Goal: Information Seeking & Learning: Understand process/instructions

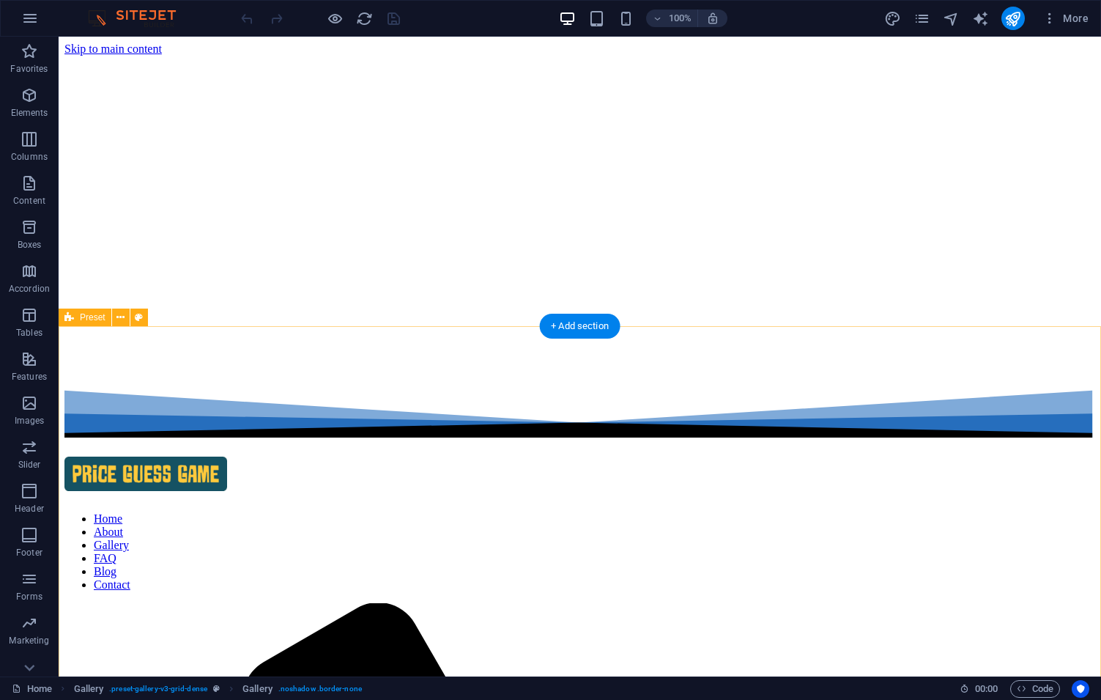
scroll to position [251, 0]
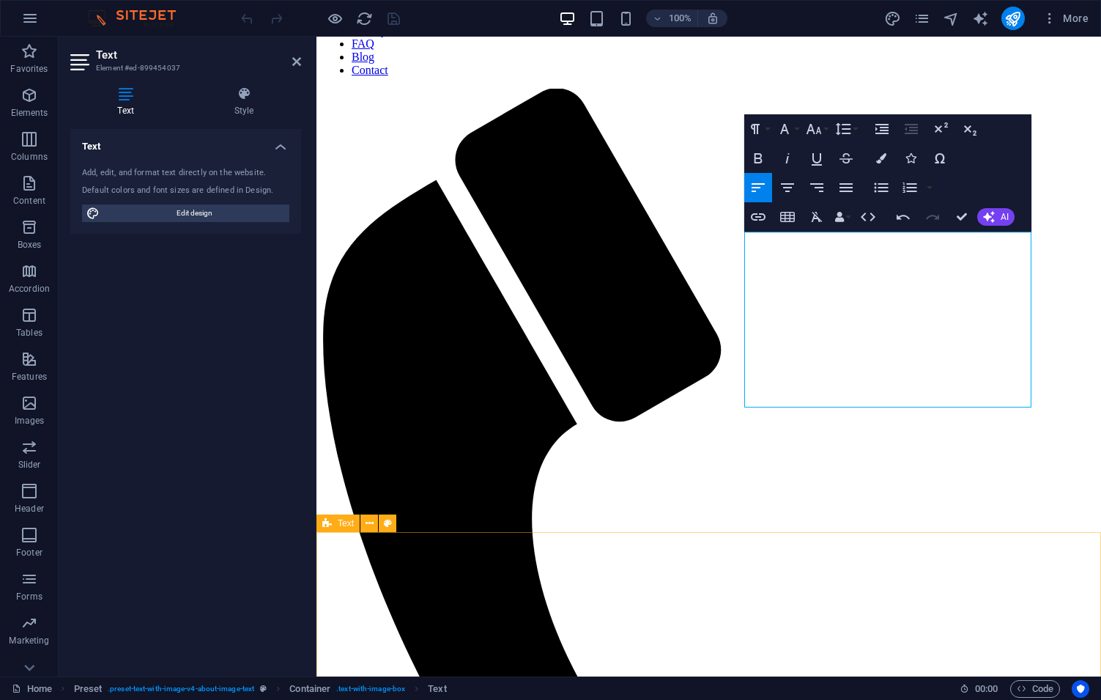
scroll to position [501, 0]
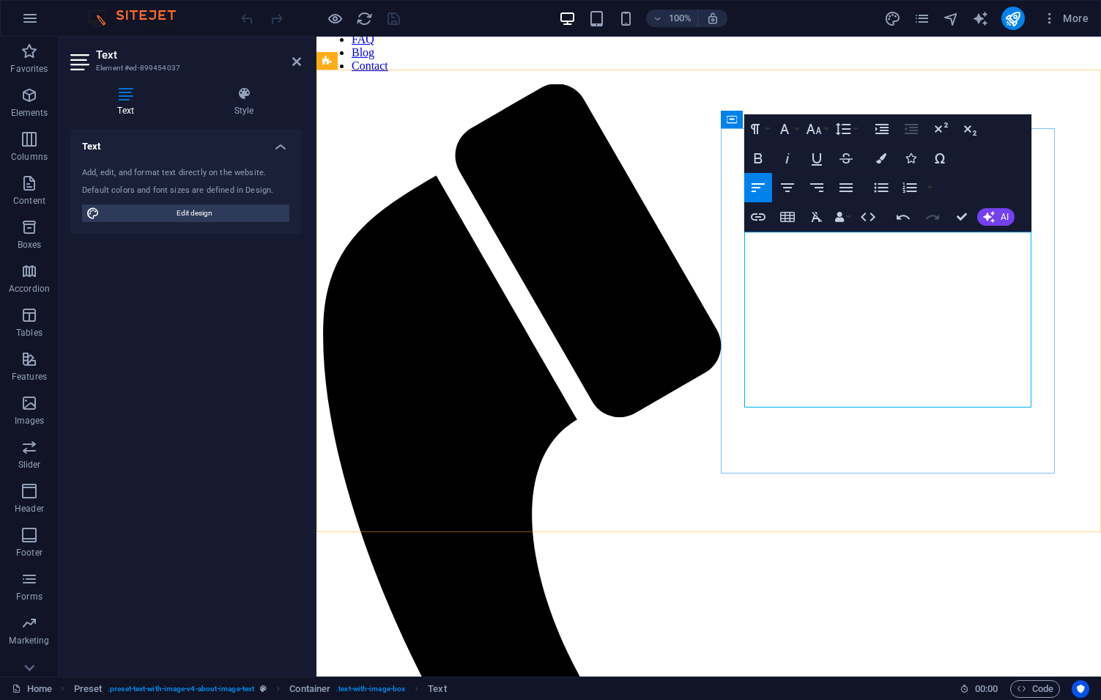
drag, startPoint x: 1013, startPoint y: 434, endPoint x: 703, endPoint y: 316, distance: 331.9
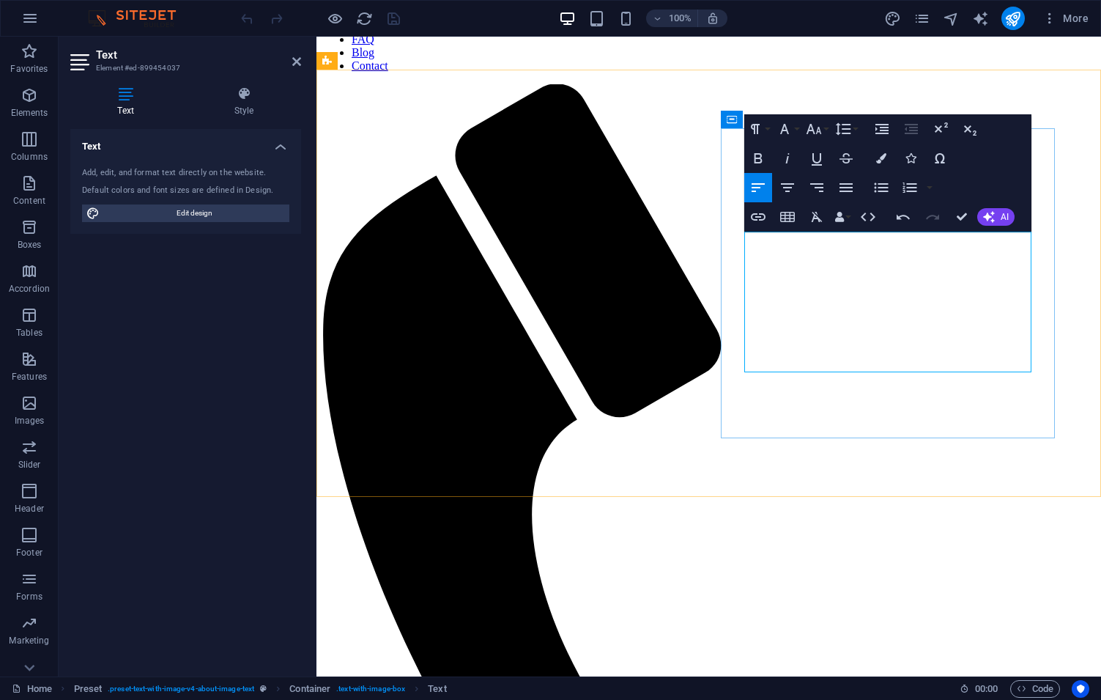
drag, startPoint x: 843, startPoint y: 273, endPoint x: 971, endPoint y: 275, distance: 127.5
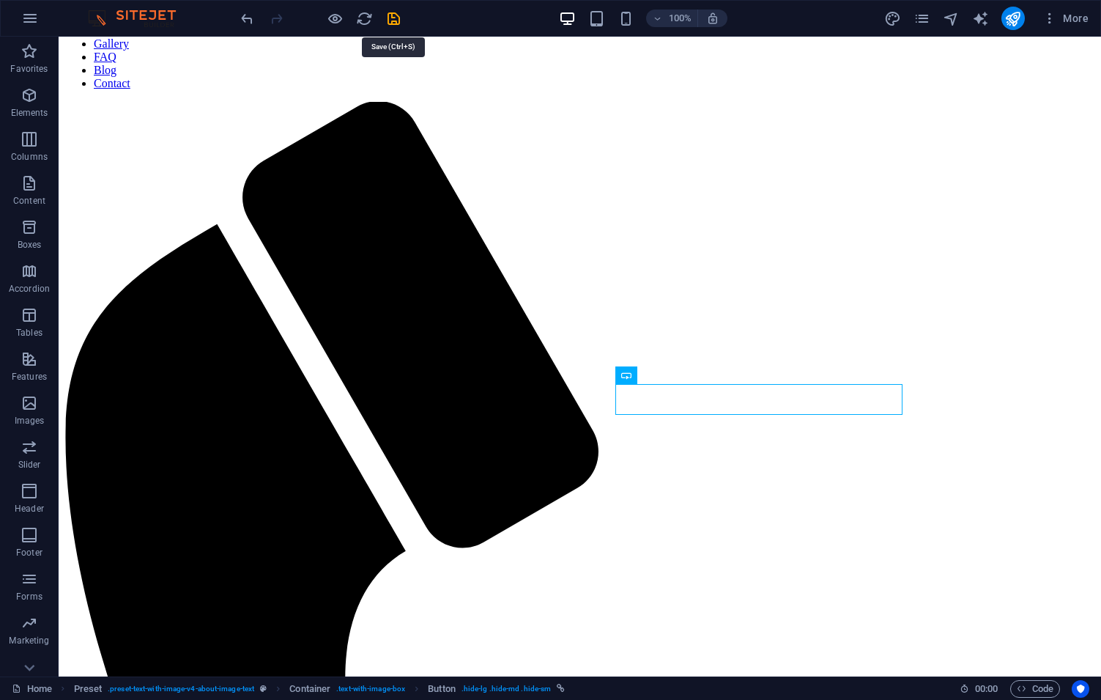
drag, startPoint x: 396, startPoint y: 17, endPoint x: 407, endPoint y: 28, distance: 15.5
click at [396, 16] on icon "save" at bounding box center [393, 18] width 17 height 17
select select "rem"
select select "captions"
select select "rem"
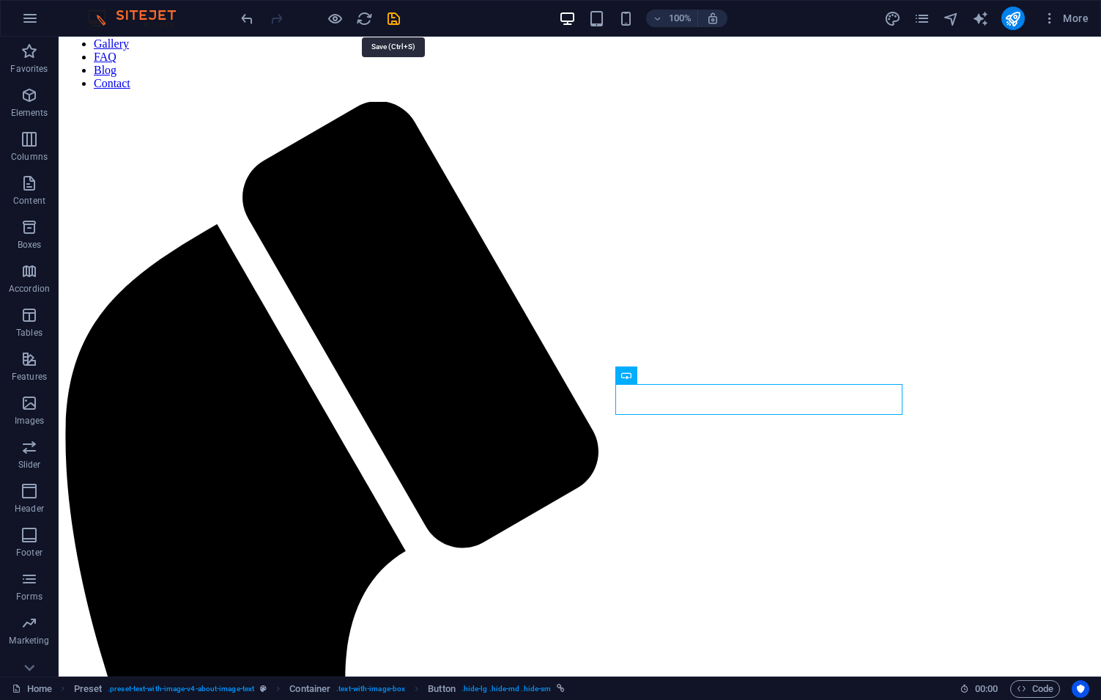
select select "preset-gallery-v3-grid-dense"
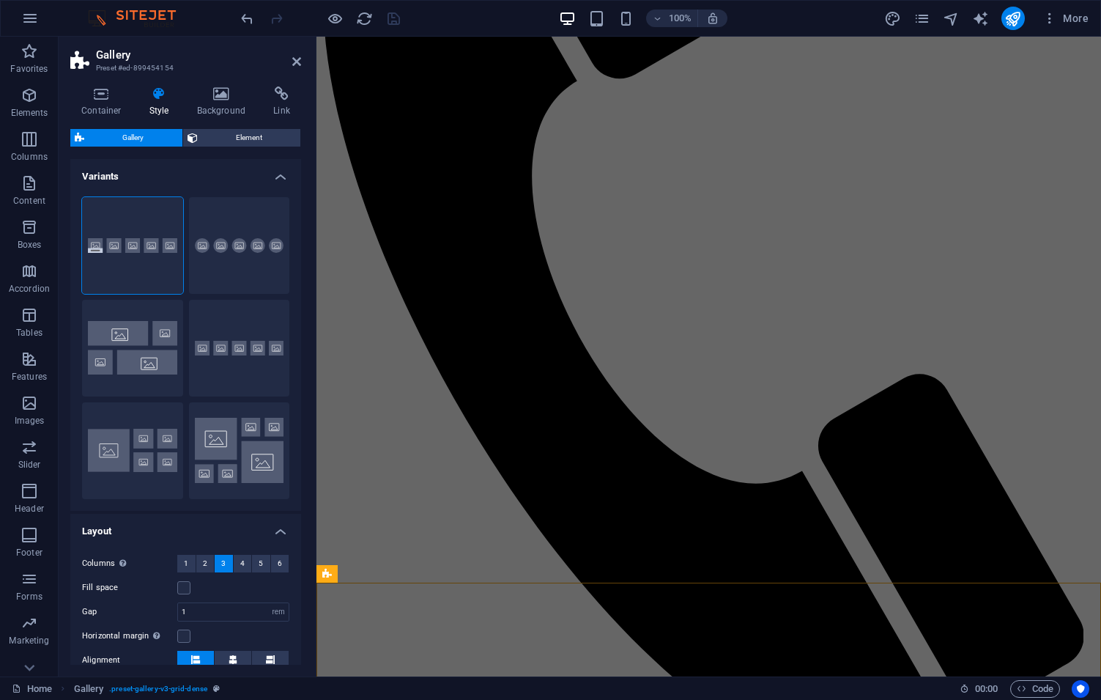
scroll to position [919, 0]
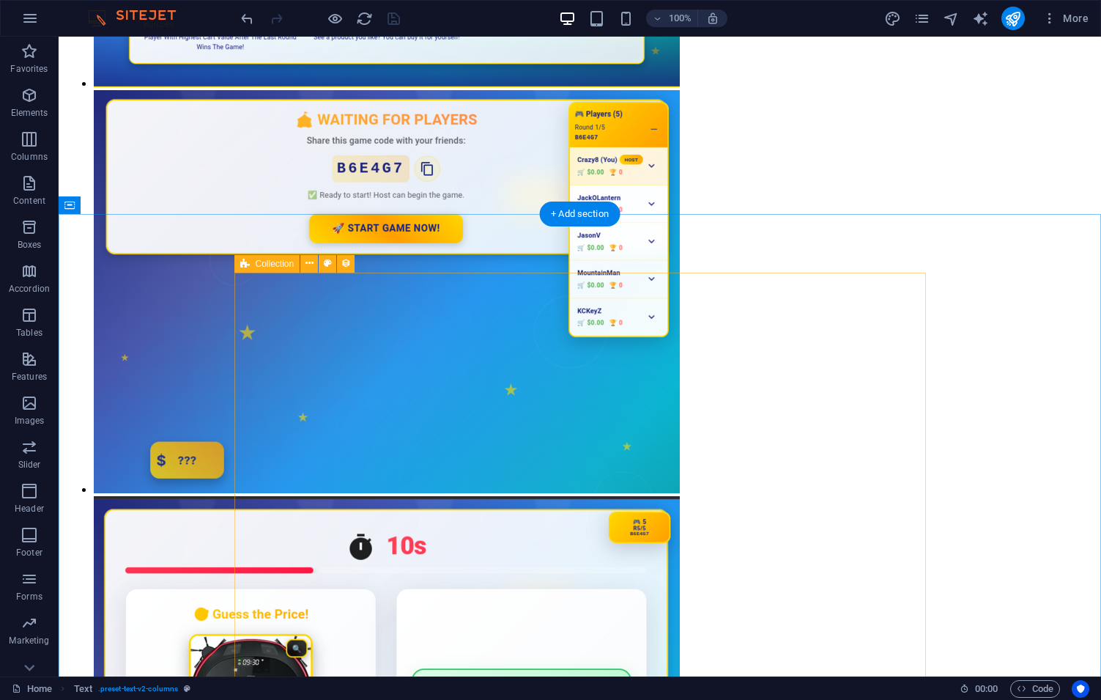
scroll to position [3842, 0]
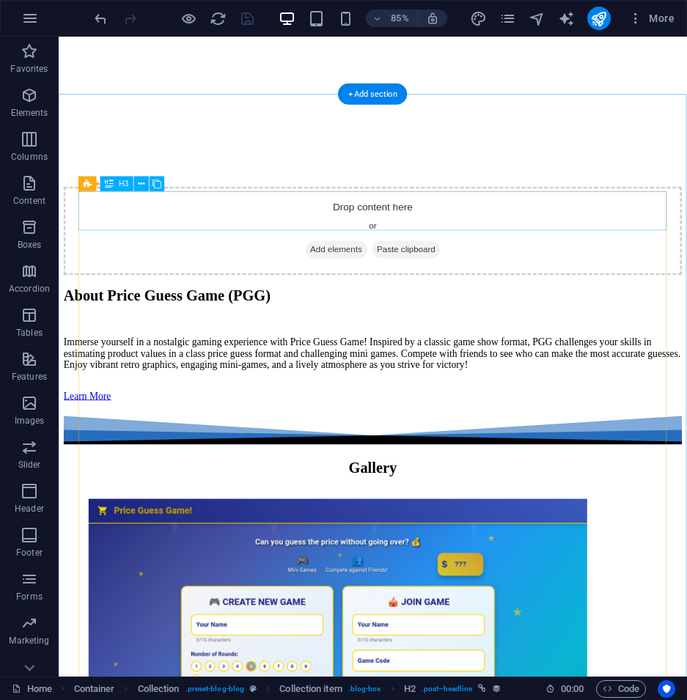
scroll to position [1992, 0]
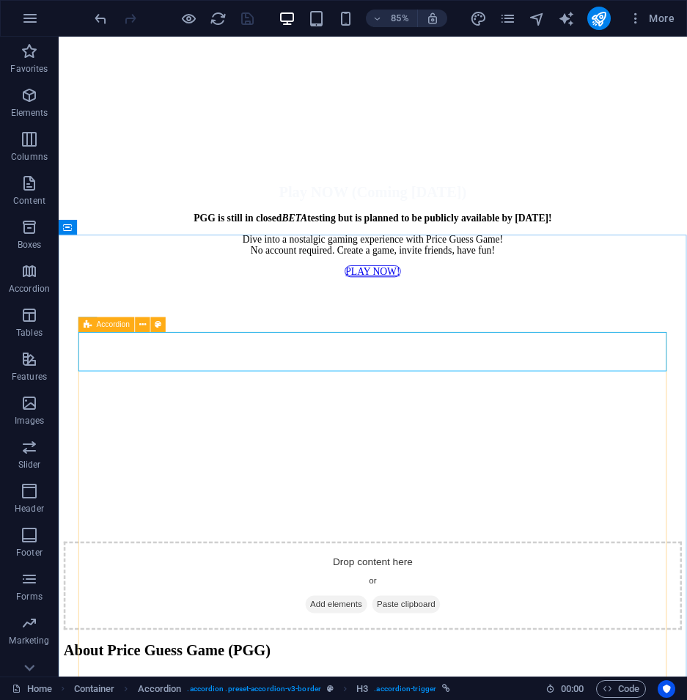
click at [94, 331] on div "Accordion" at bounding box center [106, 324] width 56 height 15
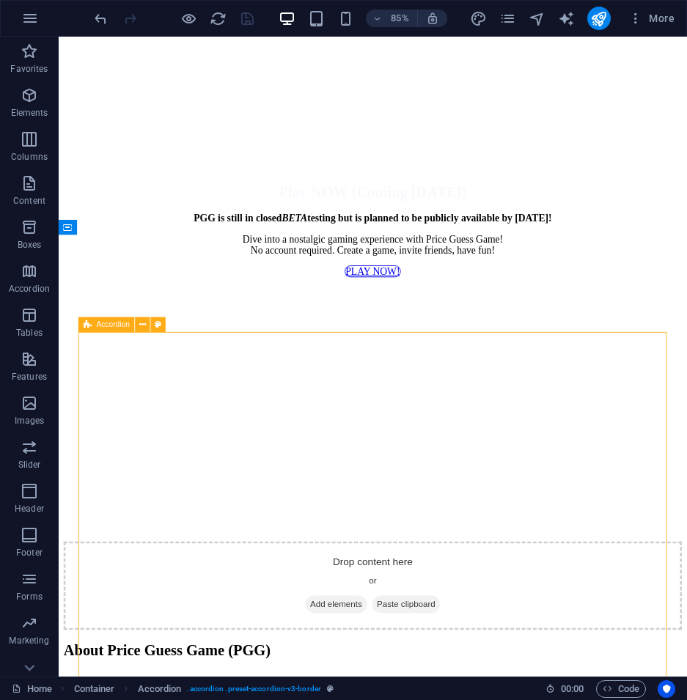
click at [94, 331] on div "Accordion" at bounding box center [106, 324] width 56 height 15
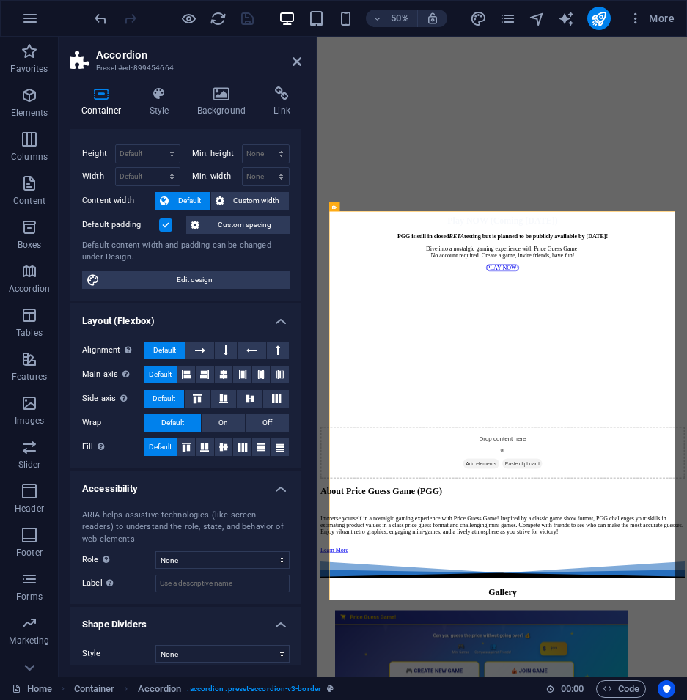
scroll to position [32, 0]
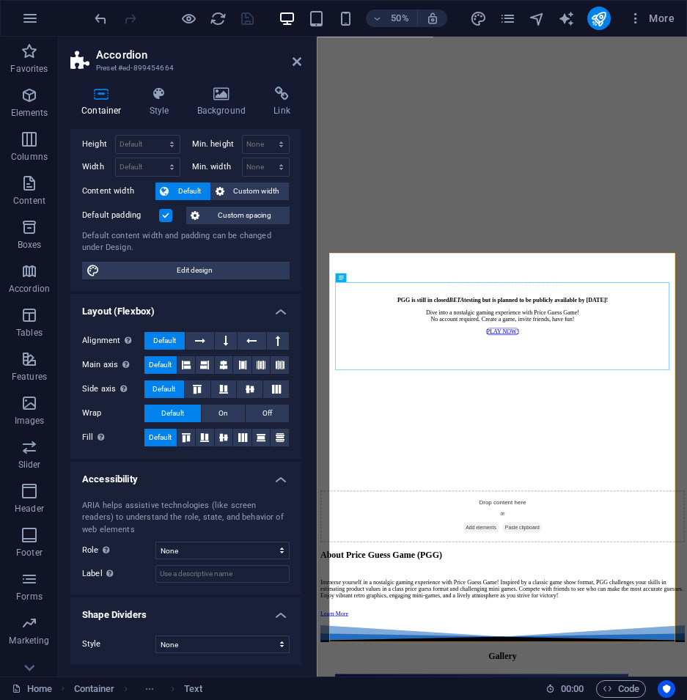
scroll to position [2269, 0]
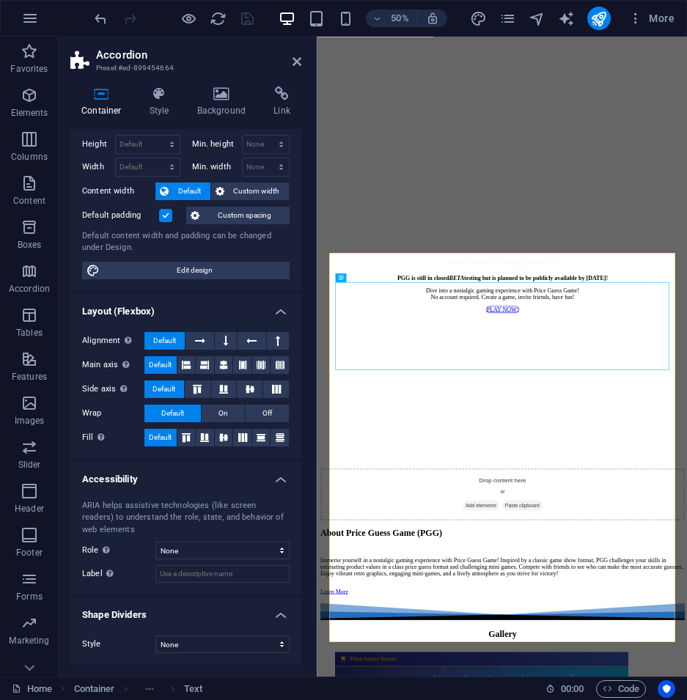
click at [290, 56] on h2 "Accordion" at bounding box center [198, 54] width 205 height 13
click at [293, 61] on icon at bounding box center [296, 62] width 9 height 12
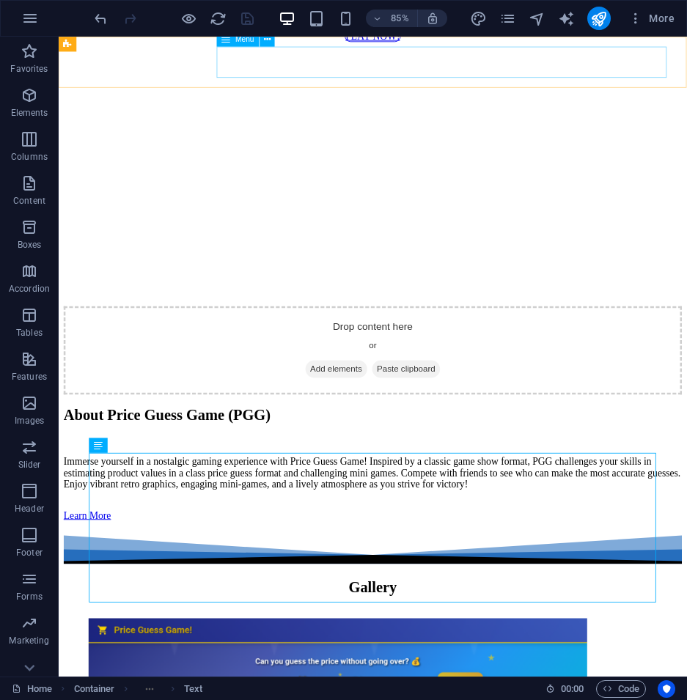
scroll to position [1909, 0]
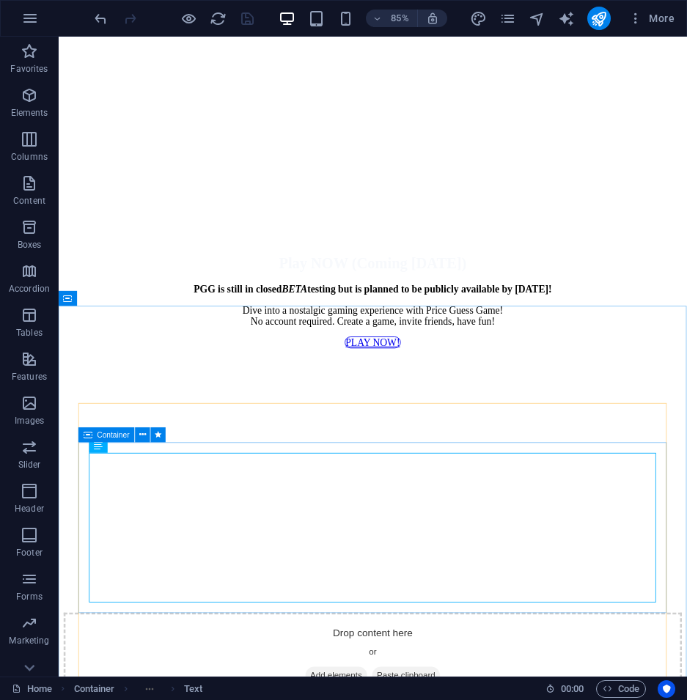
click at [102, 432] on span "Container" at bounding box center [113, 434] width 32 height 7
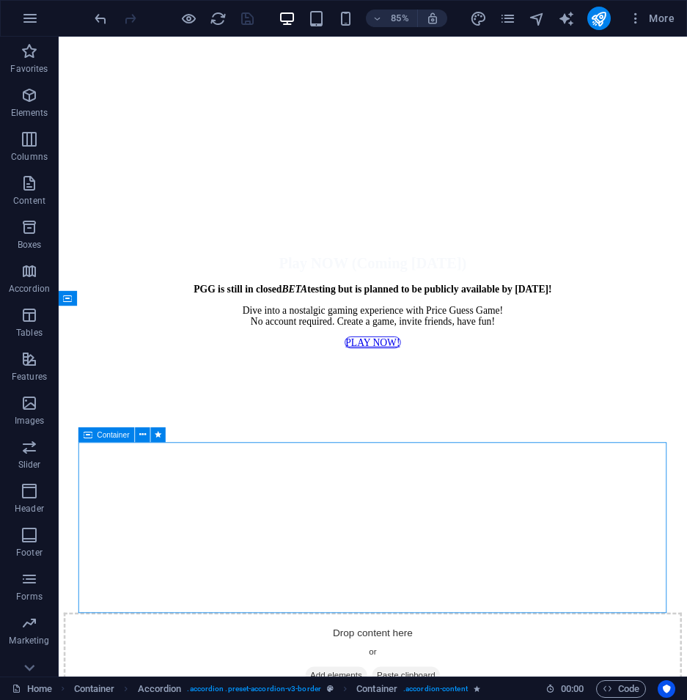
click at [102, 432] on span "Container" at bounding box center [113, 434] width 32 height 7
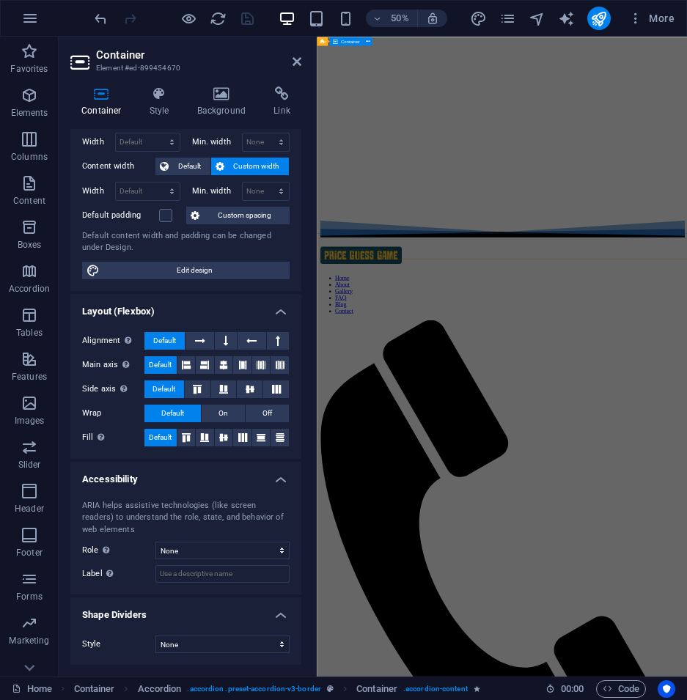
scroll to position [0, 0]
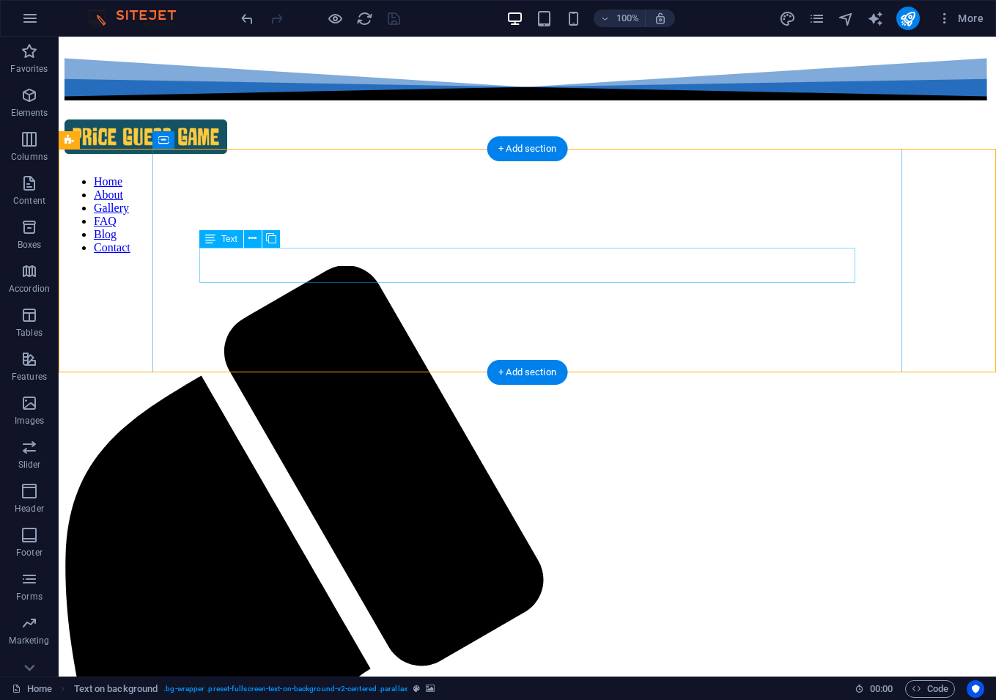
scroll to position [334, 0]
